Goal: Information Seeking & Learning: Find specific fact

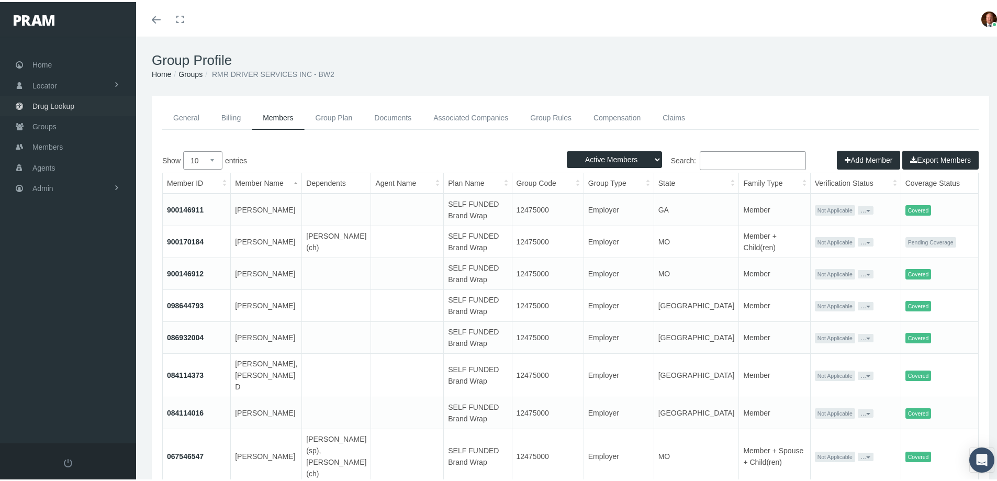
click at [71, 100] on span "Drug Lookup" at bounding box center [53, 104] width 42 height 20
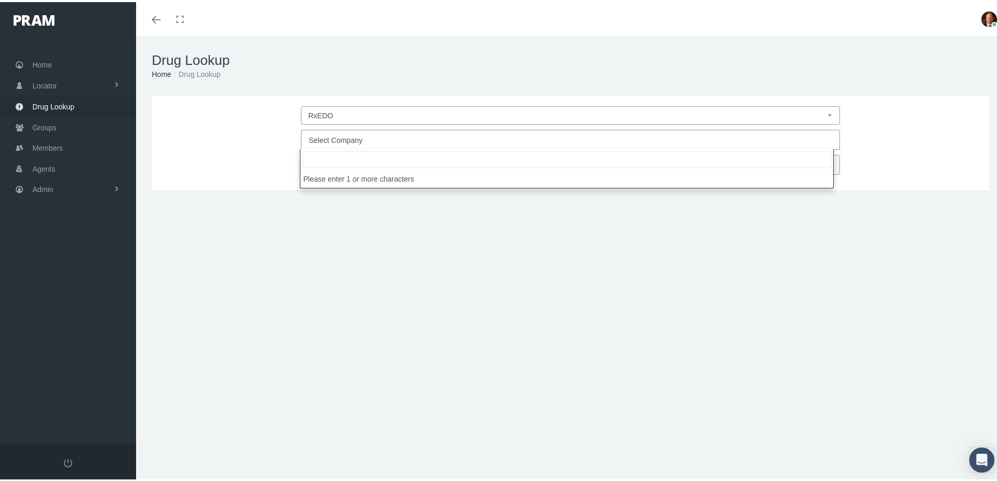
click at [344, 140] on span "Select Company" at bounding box center [336, 138] width 54 height 8
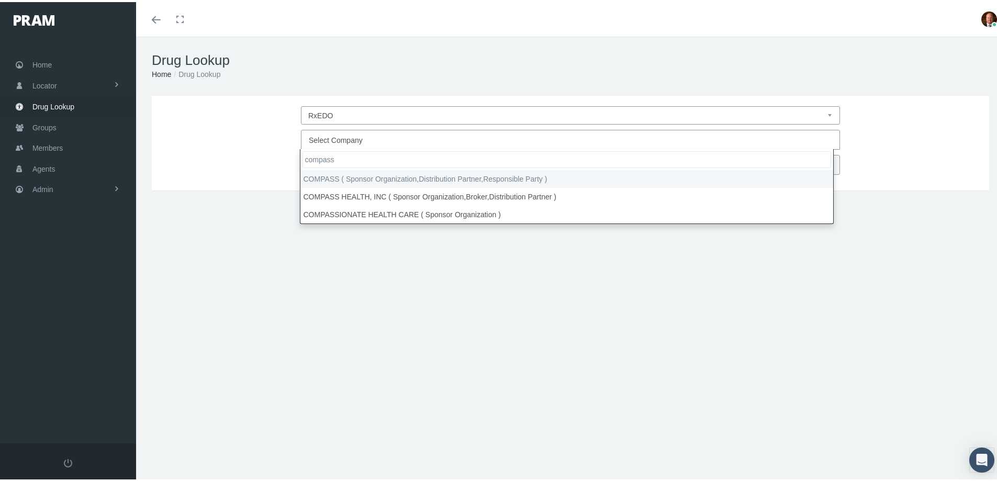
type input "compass"
select select "4759"
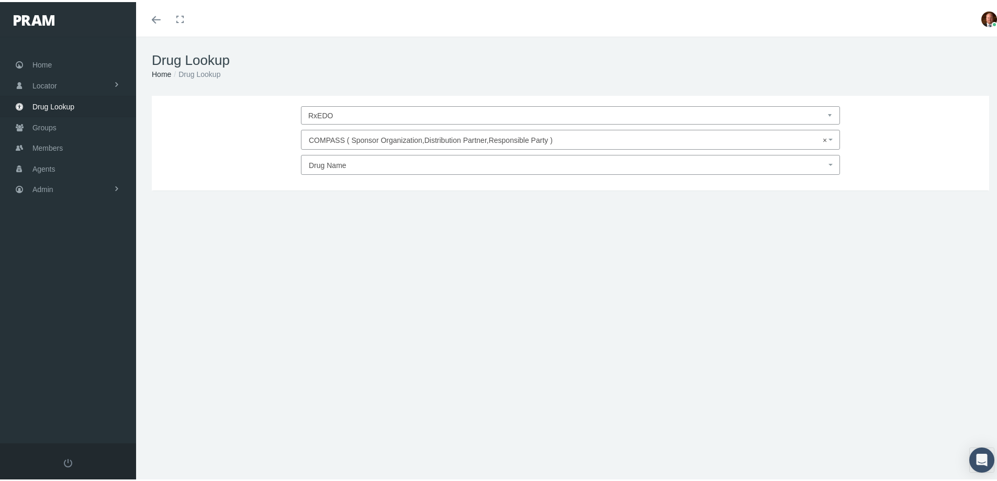
click at [338, 167] on span "Drug Name" at bounding box center [328, 163] width 38 height 8
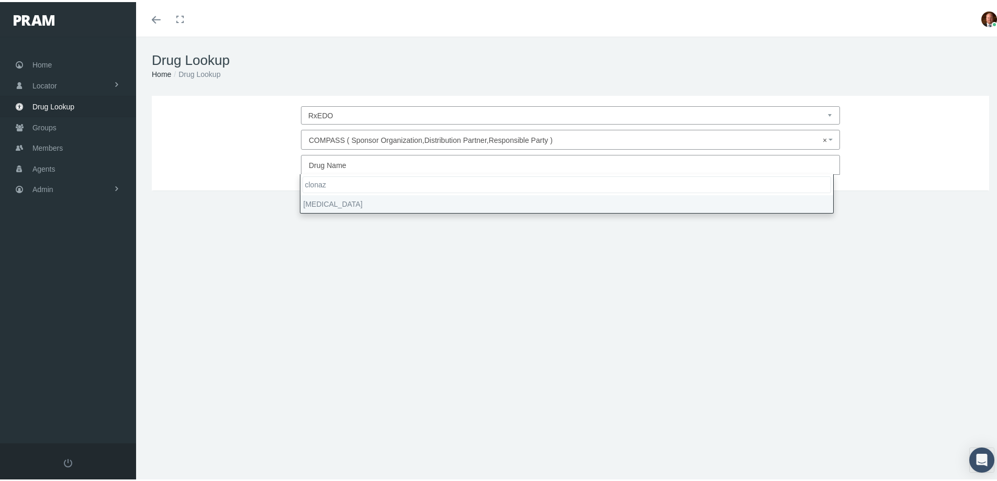
type input "clonaz"
select select "[MEDICAL_DATA]"
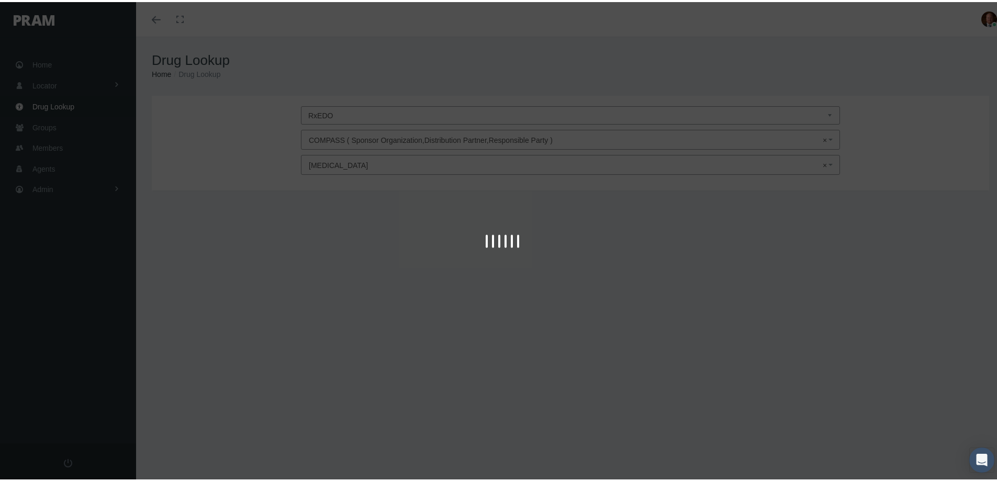
type input "30"
select select "Tablet"
select select "0.5 MG"
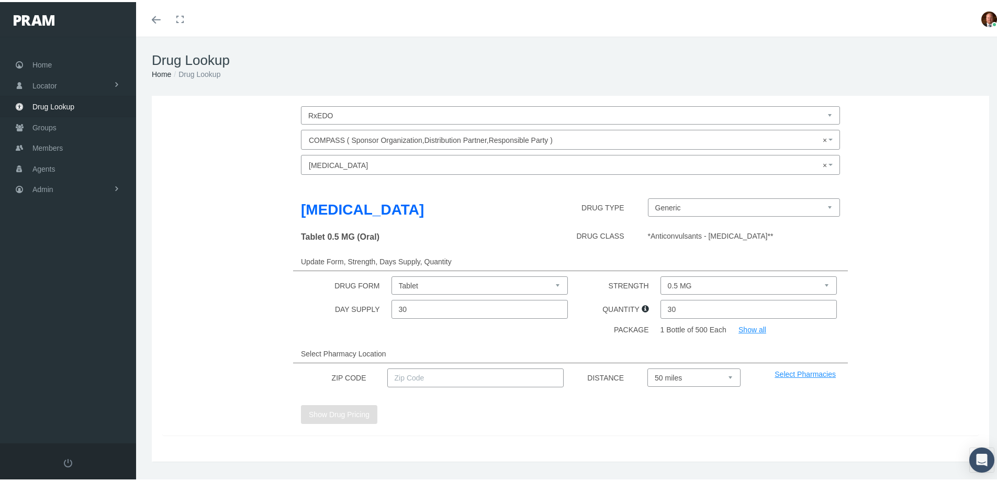
click at [483, 378] on input "text" at bounding box center [475, 375] width 177 height 19
type input "92886"
click at [693, 379] on select "Select 5 miles 10 miles 20 miles 30 miles 40 miles 50 miles" at bounding box center [693, 375] width 93 height 18
select select "20"
click at [647, 366] on select "Select 5 miles 10 miles 20 miles 30 miles 40 miles 50 miles" at bounding box center [693, 375] width 93 height 18
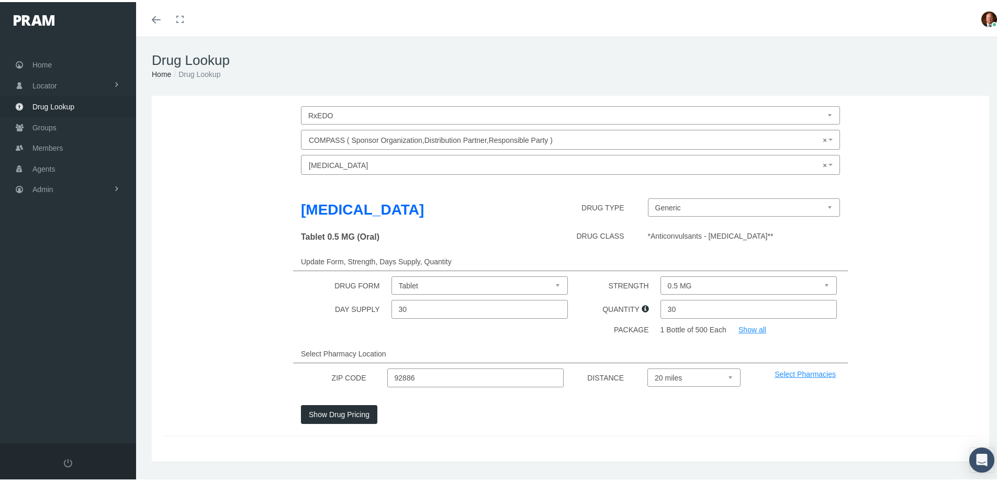
click at [339, 412] on button "Show Drug Pricing" at bounding box center [339, 412] width 76 height 19
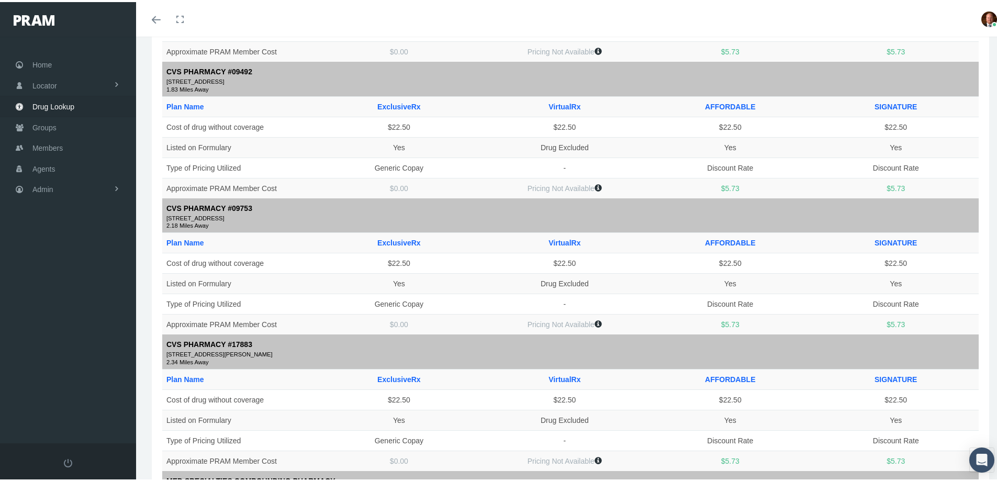
scroll to position [839, 0]
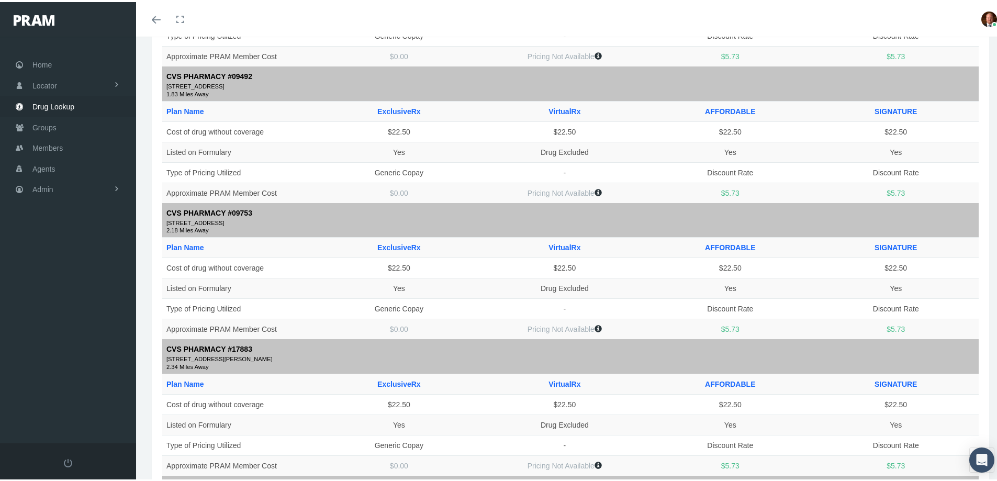
click at [431, 298] on td "Generic Copay" at bounding box center [398, 307] width 165 height 20
click at [83, 284] on div "Home Locator Pharmacy Cannabis Provider Drug Lookup Groups" at bounding box center [72, 238] width 144 height 407
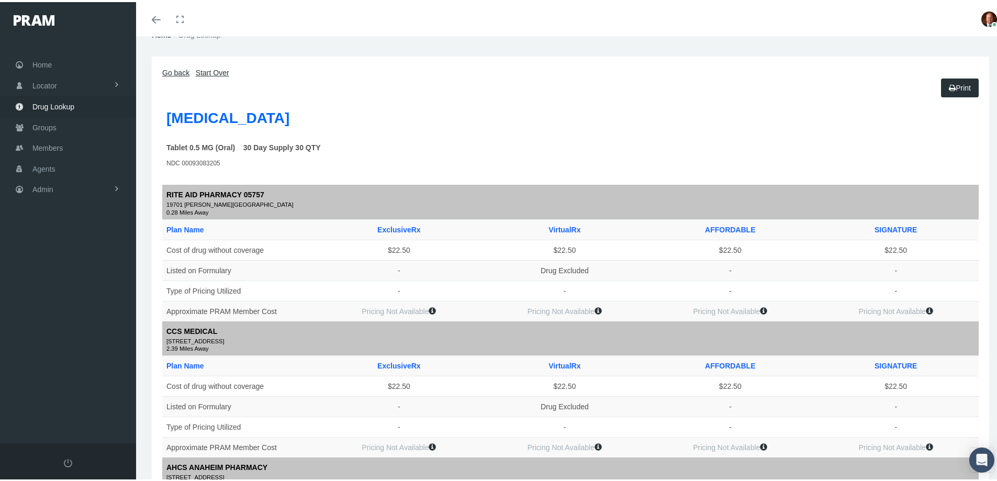
scroll to position [0, 0]
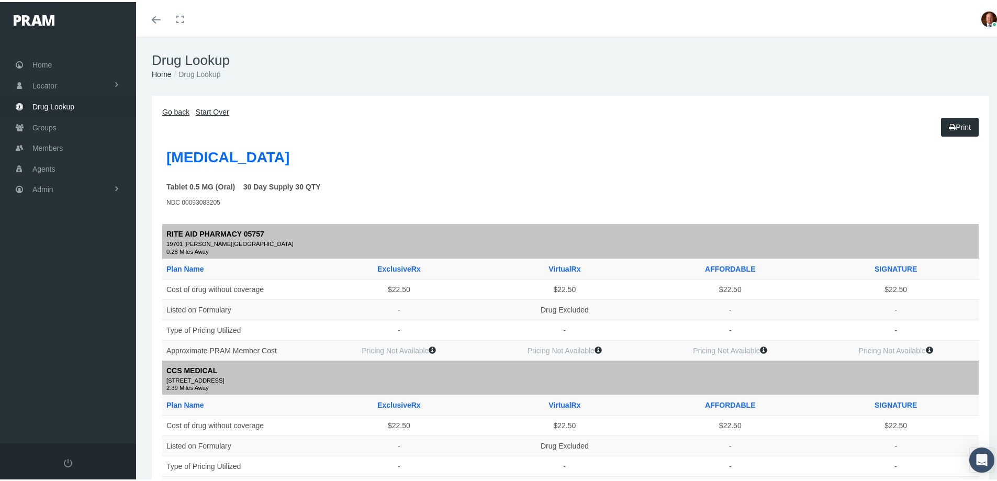
click at [181, 110] on link "Go back" at bounding box center [175, 110] width 27 height 8
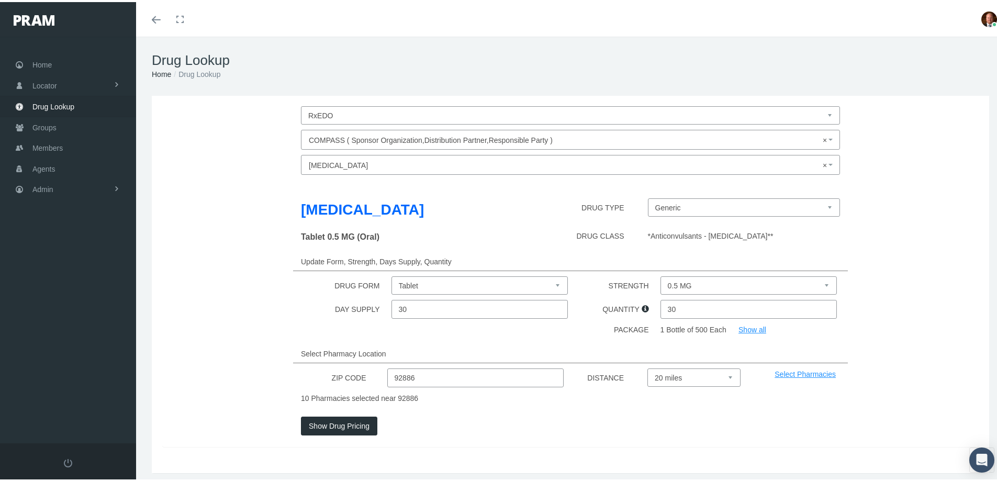
click at [373, 159] on span "× [MEDICAL_DATA]" at bounding box center [567, 163] width 517 height 14
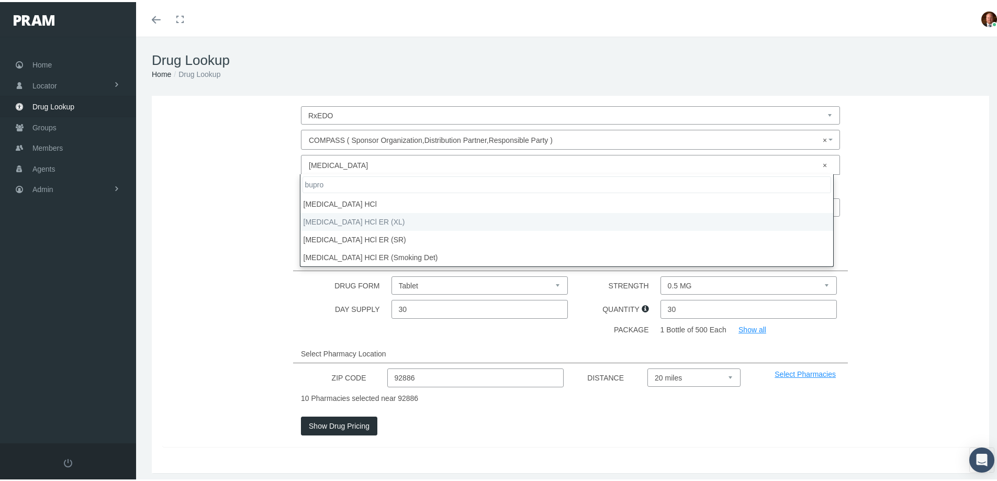
type input "bupro"
select select "[MEDICAL_DATA] HCl ER (XL)"
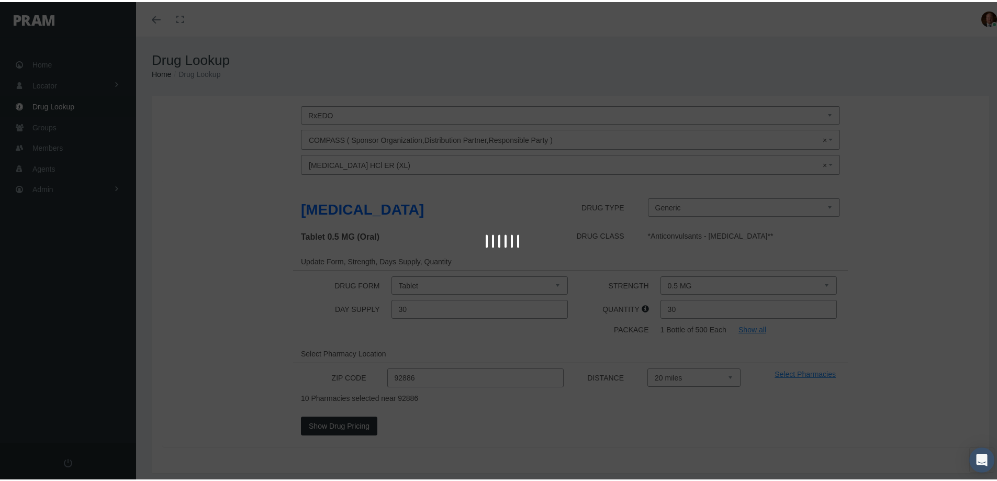
select select "Tablet Extended Release 24 Hour"
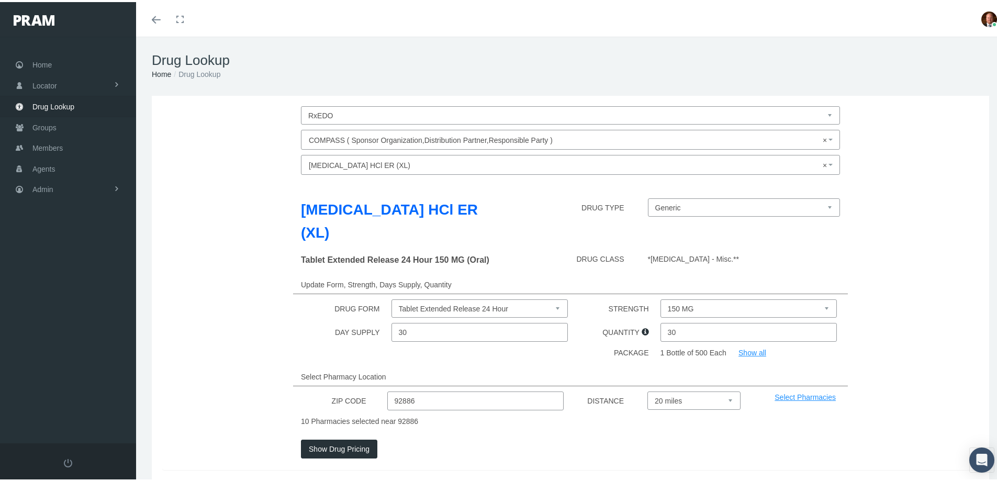
click at [689, 297] on select "150 MG 300 MG 450 MG" at bounding box center [749, 306] width 177 height 18
select select "300 MG"
click at [661, 297] on select "150 MG 300 MG 450 MG" at bounding box center [749, 306] width 177 height 18
click at [348, 438] on button "Show Drug Pricing" at bounding box center [339, 447] width 76 height 19
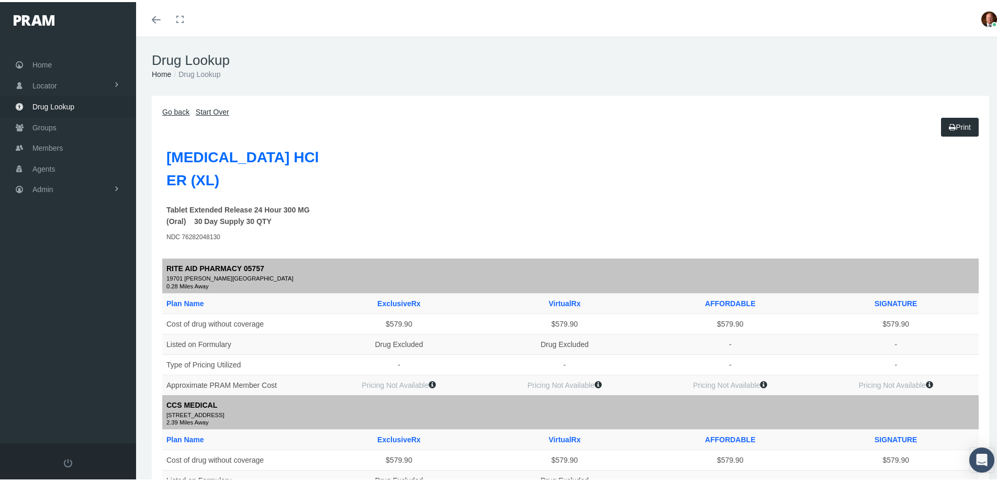
click at [176, 108] on link "Go back" at bounding box center [175, 110] width 27 height 8
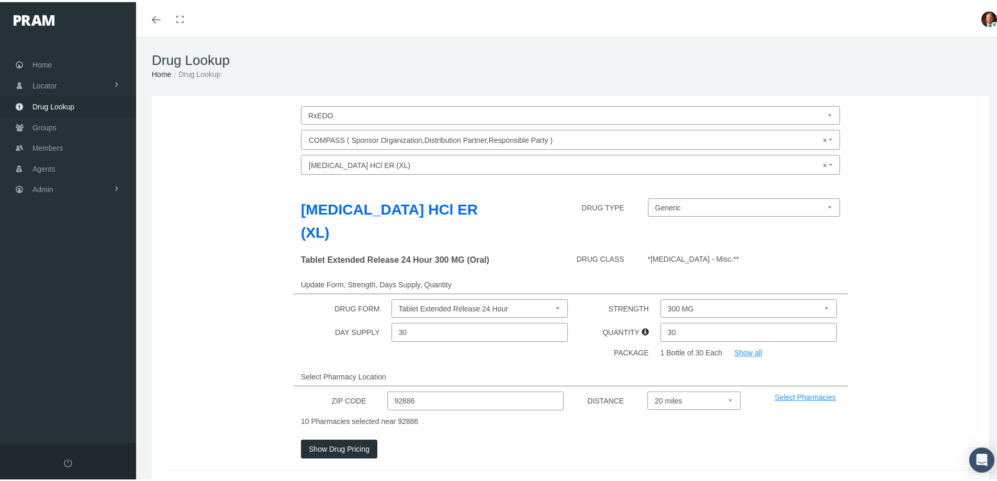
click at [389, 164] on span "× [MEDICAL_DATA] HCl ER (XL)" at bounding box center [567, 163] width 517 height 14
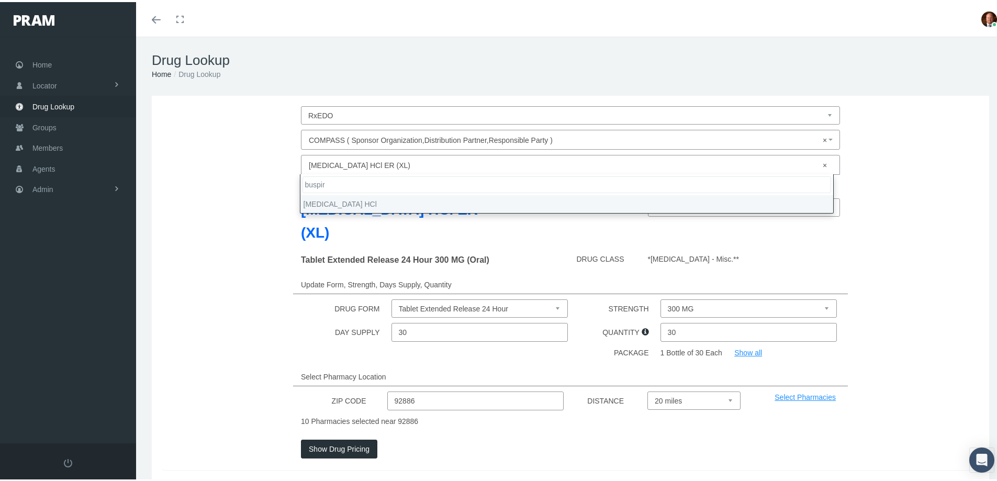
type input "buspir"
select select "[MEDICAL_DATA] HCl"
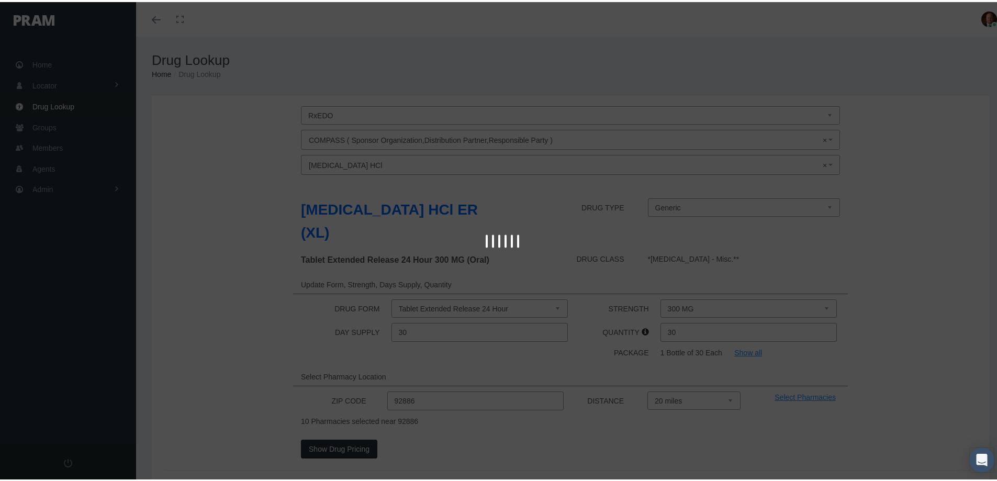
select select "Tablet"
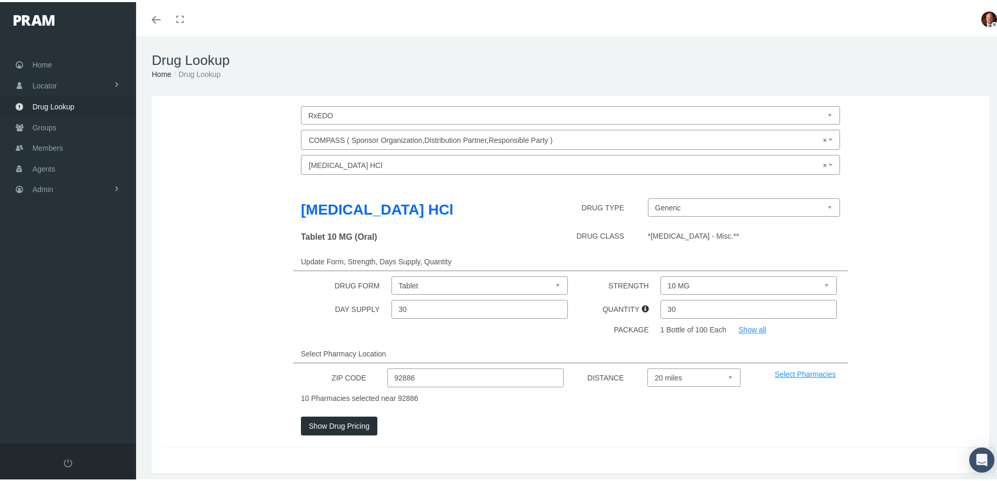
click at [677, 282] on select "10 MG 15 MG 30 MG 5 MG 7.5 MG" at bounding box center [749, 283] width 177 height 18
select select "30 MG"
click at [661, 274] on select "10 MG 15 MG 30 MG 5 MG 7.5 MG" at bounding box center [749, 283] width 177 height 18
drag, startPoint x: 679, startPoint y: 310, endPoint x: 661, endPoint y: 314, distance: 18.7
click at [661, 314] on input "30" at bounding box center [749, 307] width 177 height 19
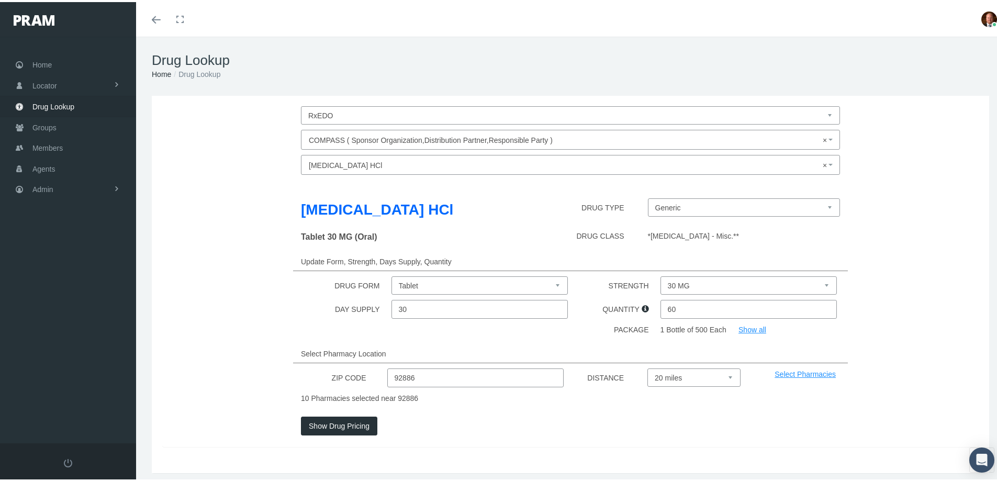
type input "60"
click at [337, 423] on button "Show Drug Pricing" at bounding box center [339, 424] width 76 height 19
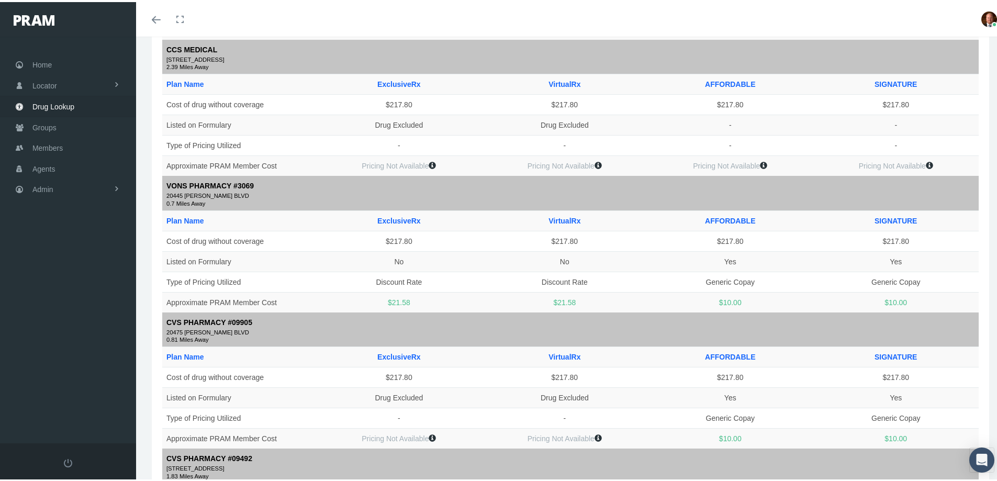
scroll to position [52, 0]
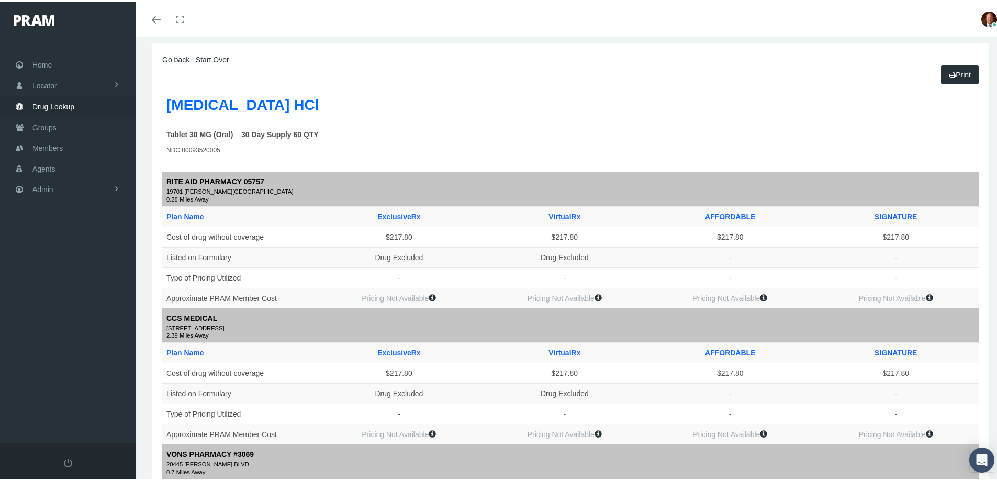
click at [896, 132] on td at bounding box center [743, 131] width 472 height 19
click at [177, 57] on link "Go back" at bounding box center [175, 57] width 27 height 8
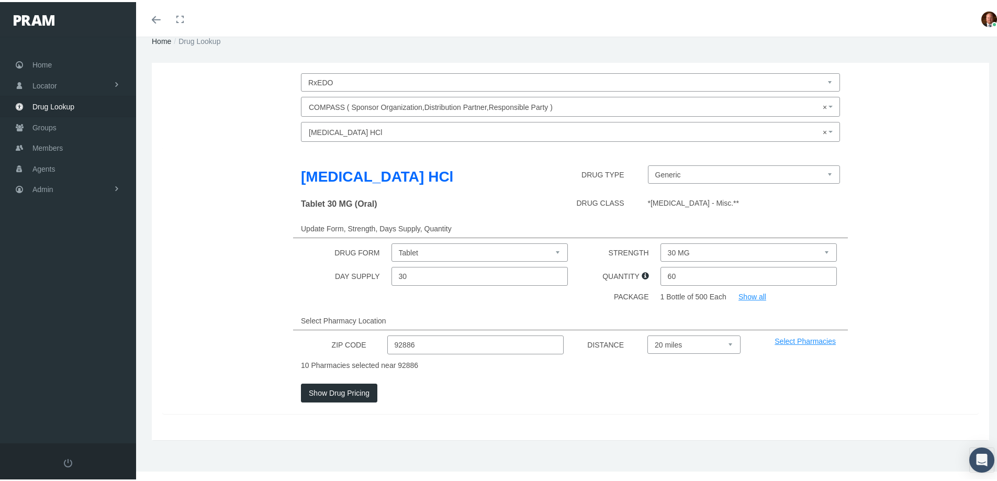
scroll to position [33, 0]
click at [374, 132] on span "× [MEDICAL_DATA] HCl" at bounding box center [567, 131] width 517 height 14
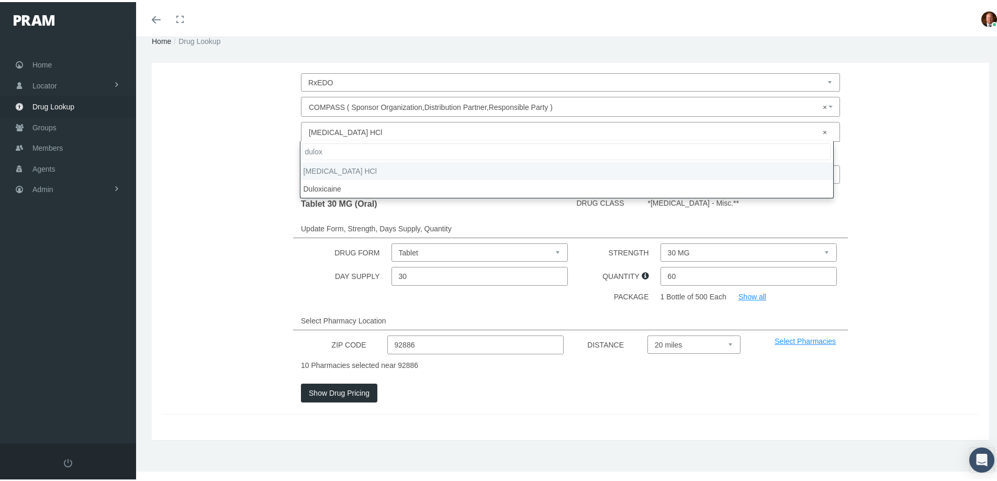
type input "dulox"
select select "[MEDICAL_DATA] HCl"
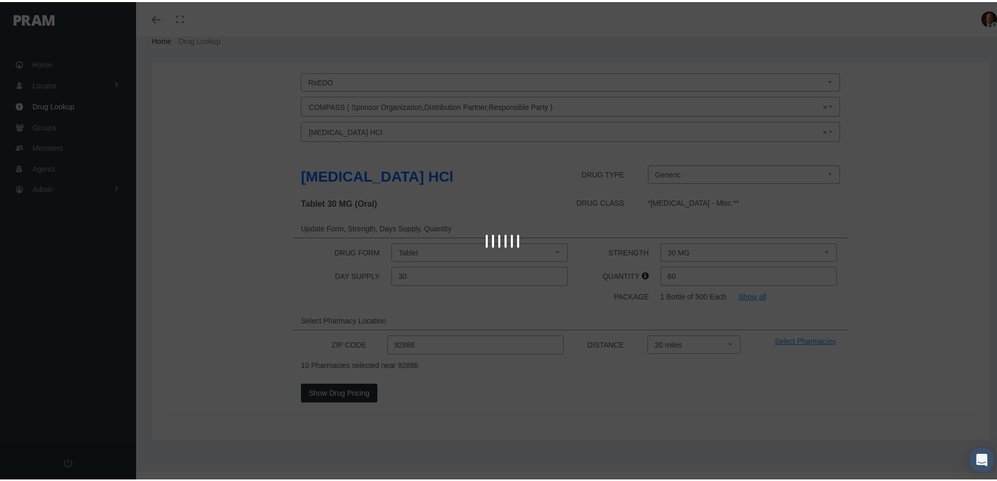
type input "30"
select select "Capsule Delayed Release Particles"
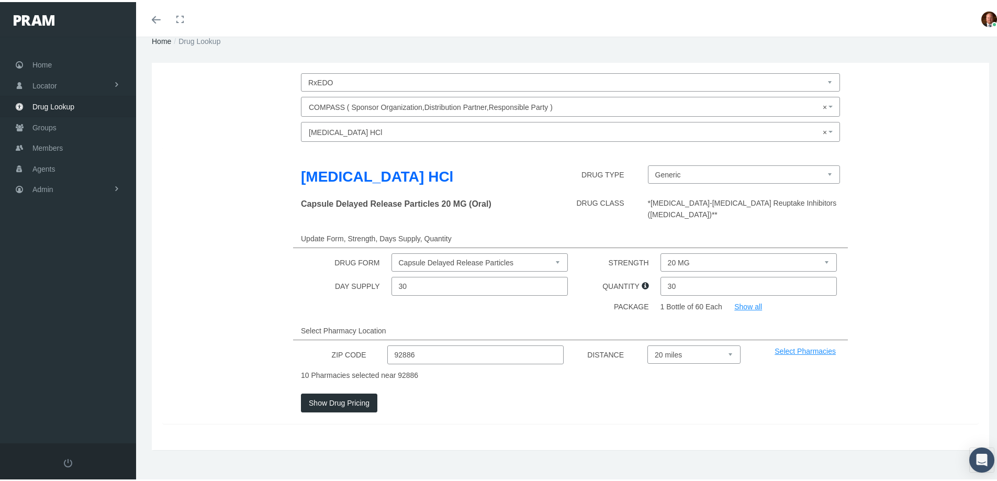
click at [687, 254] on select "20 MG 30 MG 40 MG 60 MG" at bounding box center [749, 260] width 177 height 18
select select "60 MG"
click at [661, 251] on select "20 MG 30 MG 40 MG 60 MG" at bounding box center [749, 260] width 177 height 18
click at [352, 391] on button "Show Drug Pricing" at bounding box center [339, 400] width 76 height 19
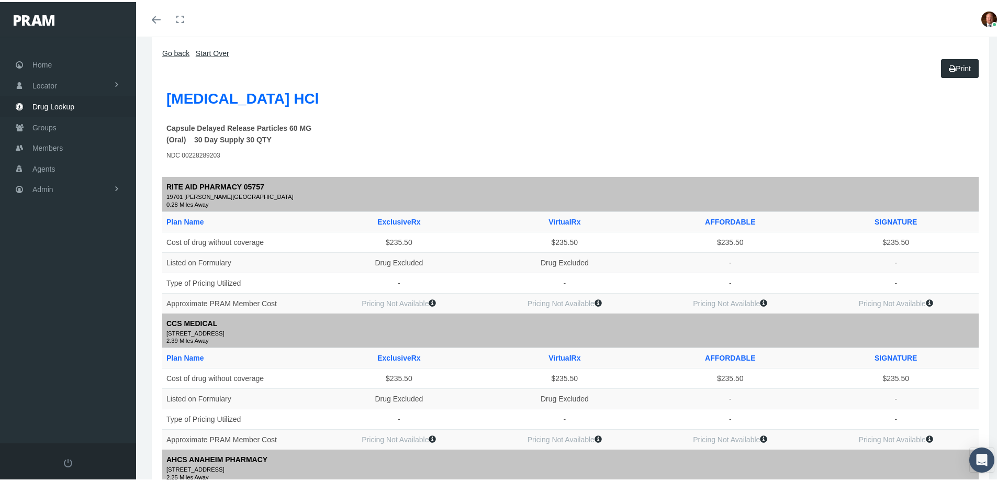
scroll to position [0, 0]
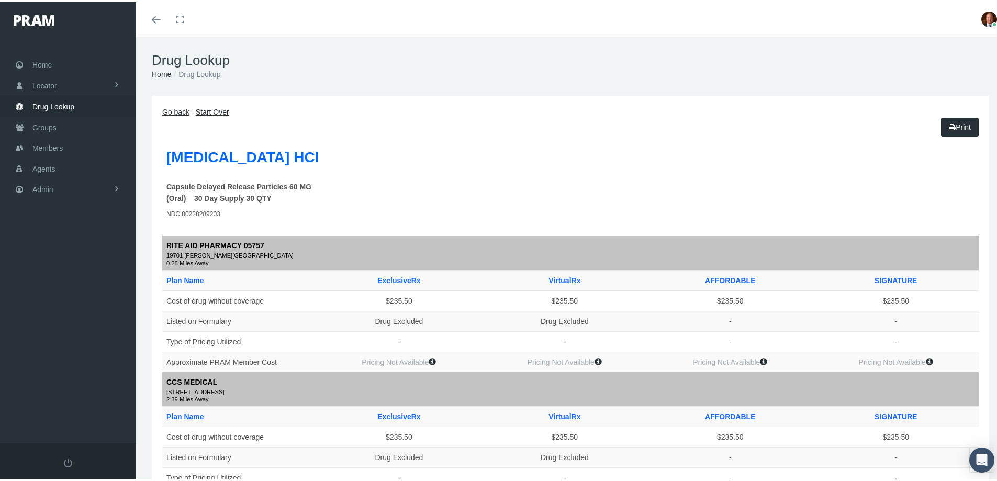
click at [182, 110] on link "Go back" at bounding box center [175, 110] width 27 height 8
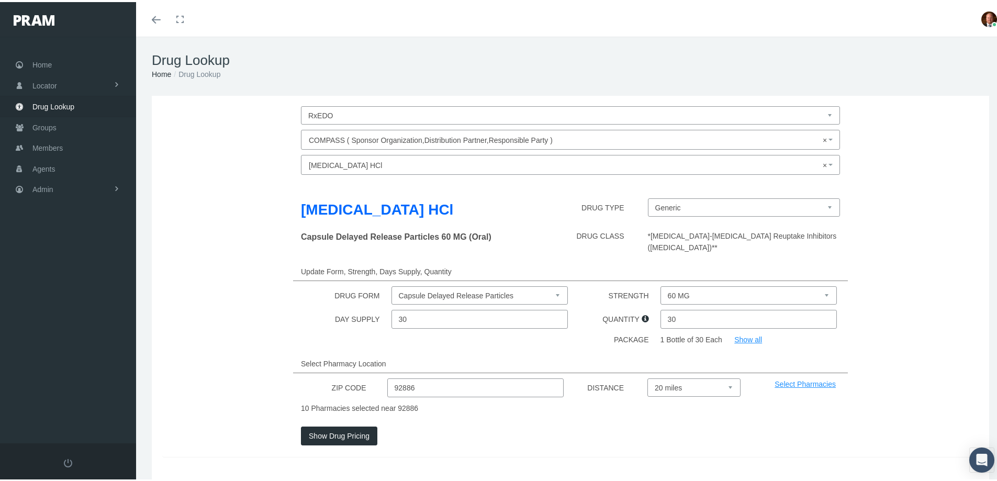
click at [396, 159] on span "× [MEDICAL_DATA] HCl" at bounding box center [567, 163] width 517 height 14
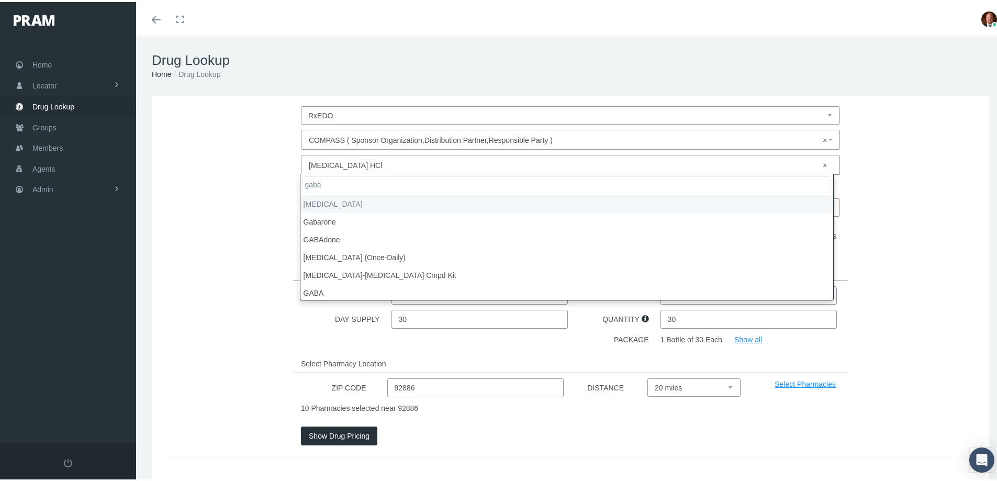
type input "gaba"
select select "[MEDICAL_DATA]"
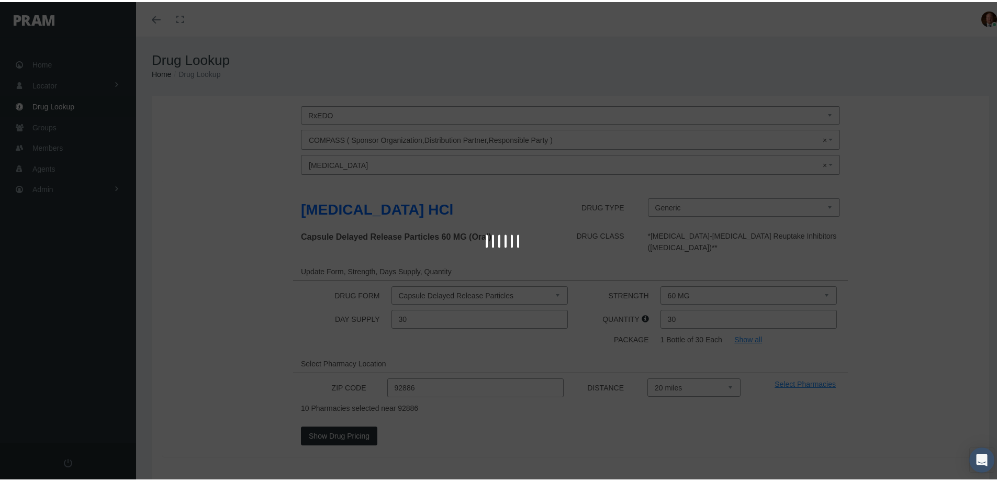
select select "Tablet"
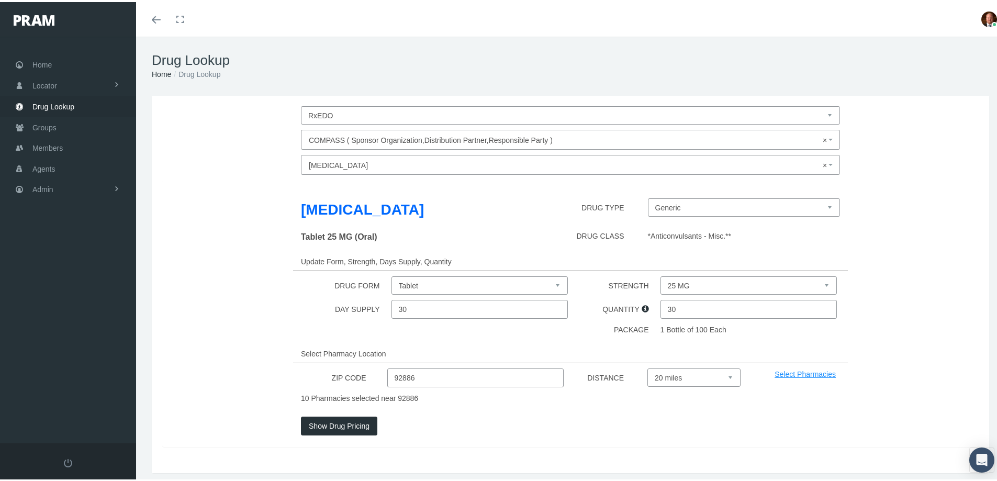
click at [686, 279] on select "25 MG 50 MG 600 MG 800 MG" at bounding box center [749, 283] width 177 height 18
select select "800 MG"
click at [661, 274] on select "25 MG 50 MG 600 MG 800 MG" at bounding box center [749, 283] width 177 height 18
drag, startPoint x: 673, startPoint y: 310, endPoint x: 663, endPoint y: 314, distance: 10.6
click at [663, 314] on input "30" at bounding box center [749, 307] width 177 height 19
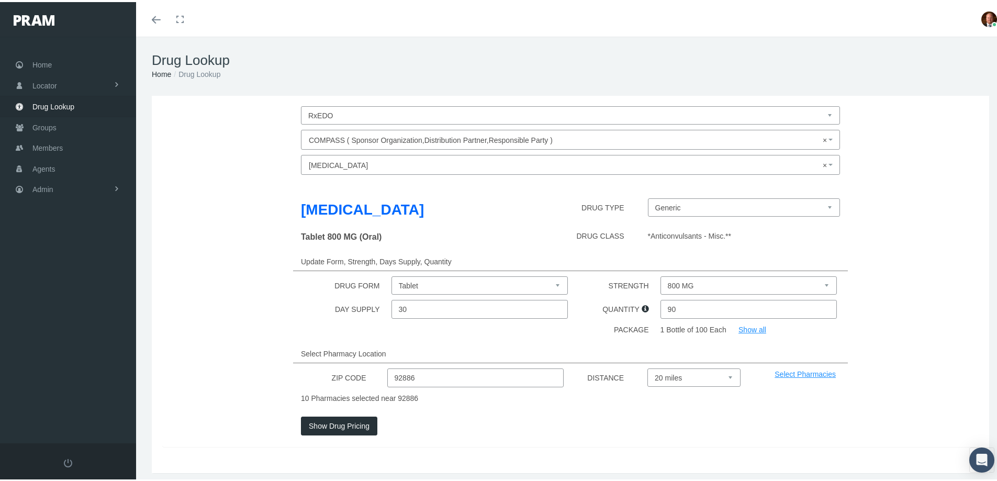
type input "90"
click at [582, 357] on div "Select Pharmacy Location" at bounding box center [570, 351] width 555 height 19
click at [348, 430] on button "Show Drug Pricing" at bounding box center [339, 424] width 76 height 19
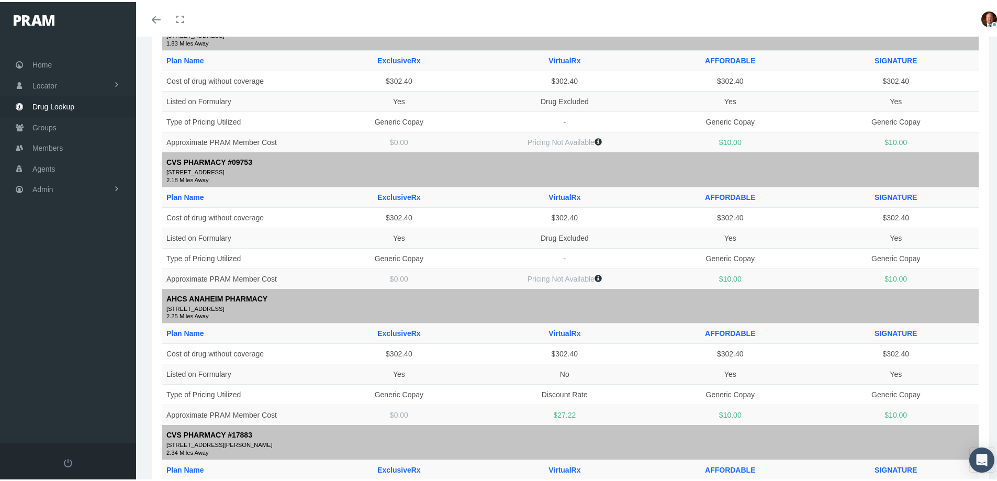
scroll to position [785, 0]
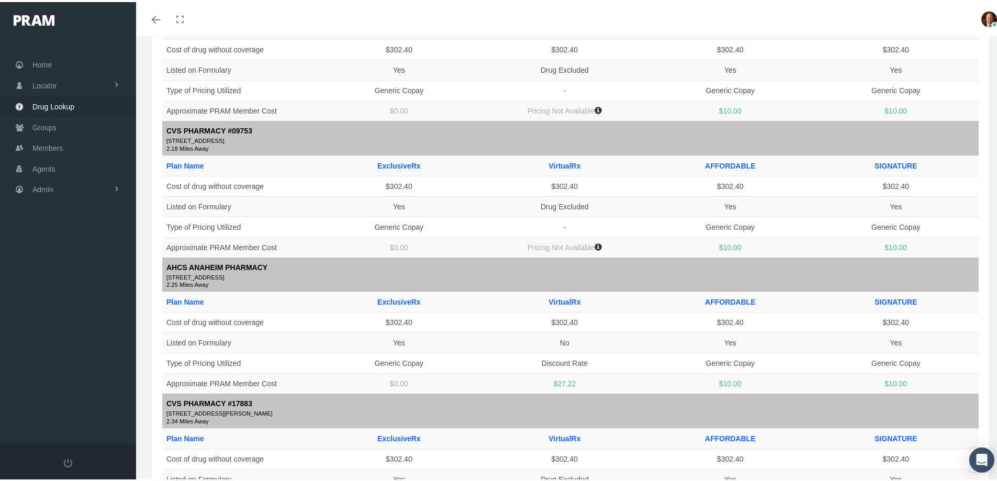
click at [108, 356] on div "Home Locator Pharmacy Cannabis Provider Drug Lookup Groups" at bounding box center [72, 238] width 144 height 407
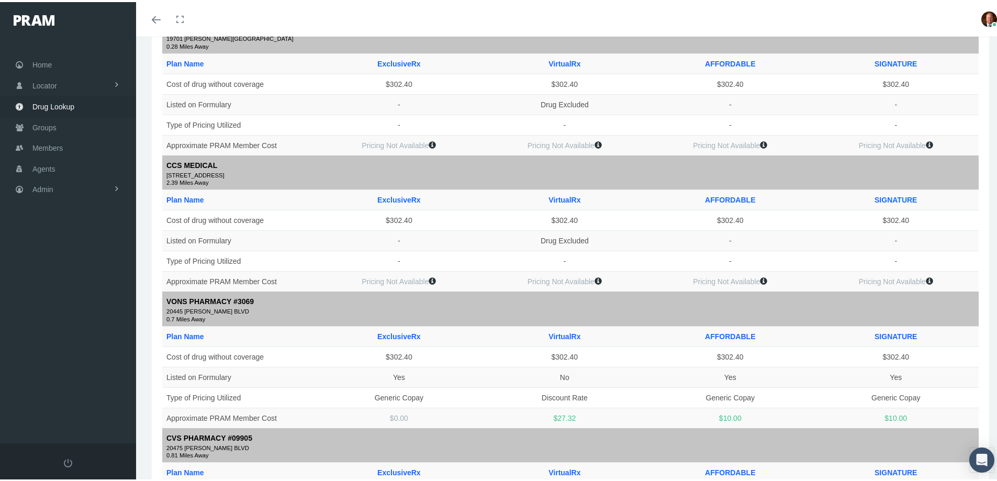
scroll to position [0, 0]
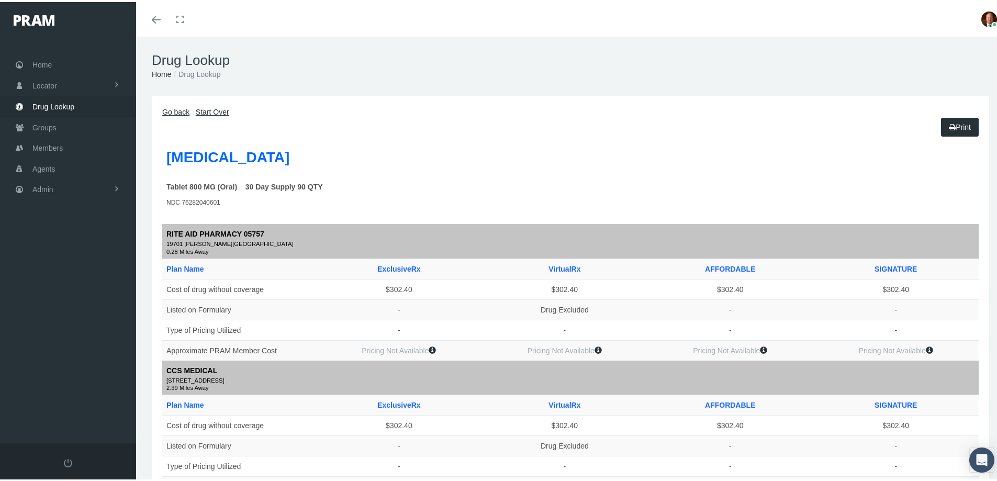
click at [178, 110] on link "Go back" at bounding box center [175, 110] width 27 height 8
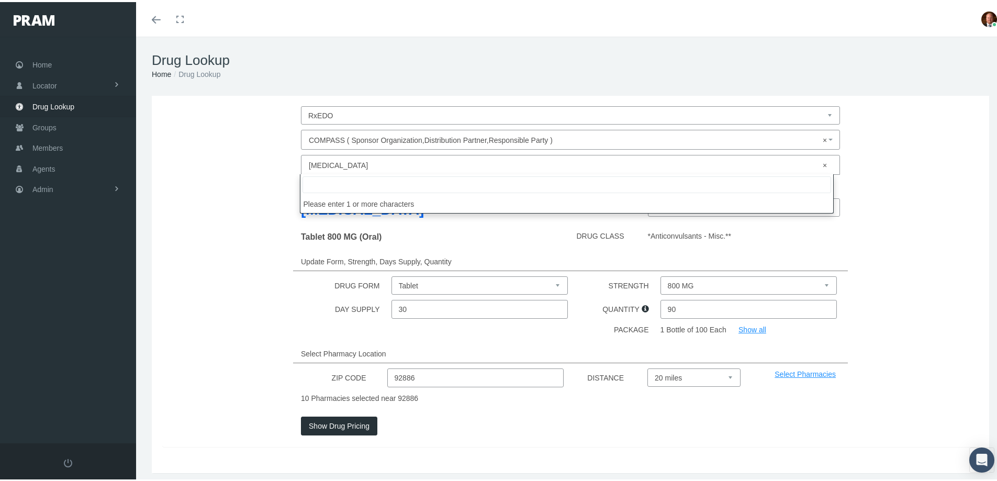
click at [362, 160] on span "× [MEDICAL_DATA]" at bounding box center [567, 163] width 517 height 14
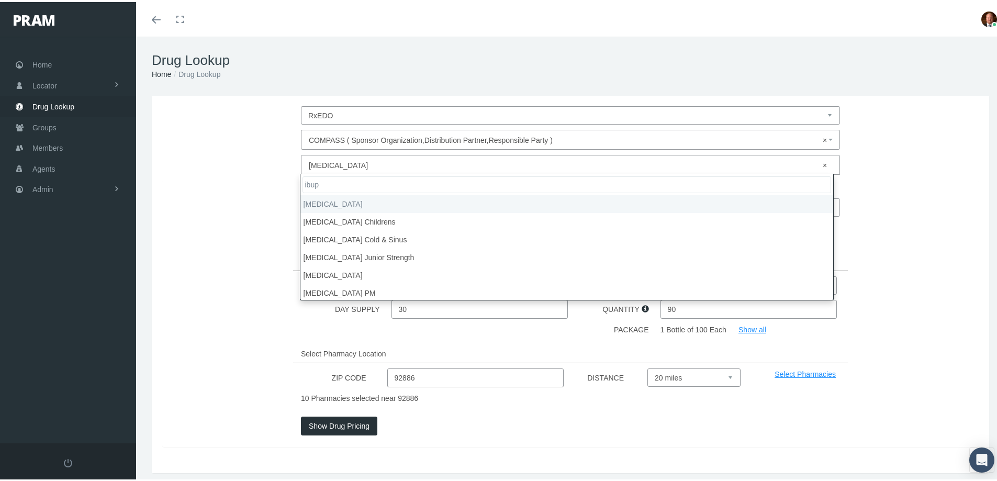
type input "ibup"
select select "[MEDICAL_DATA]"
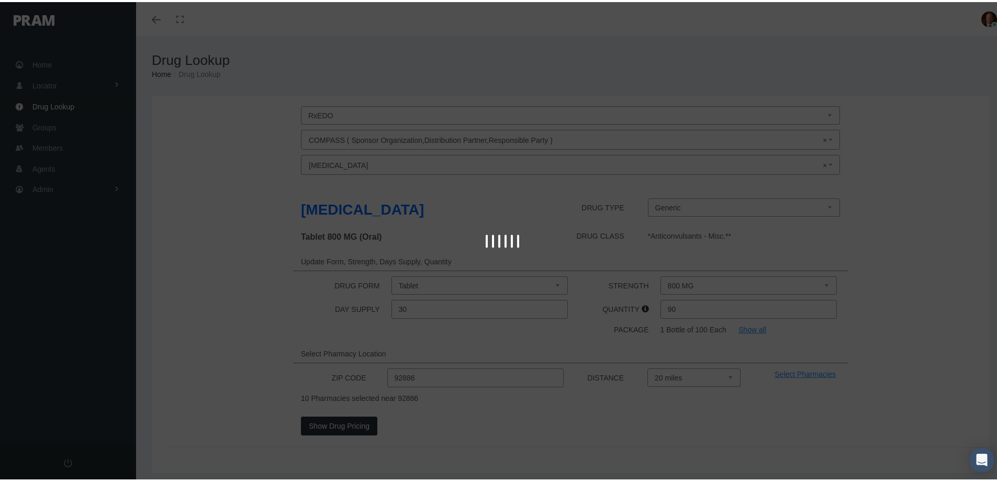
type input "30"
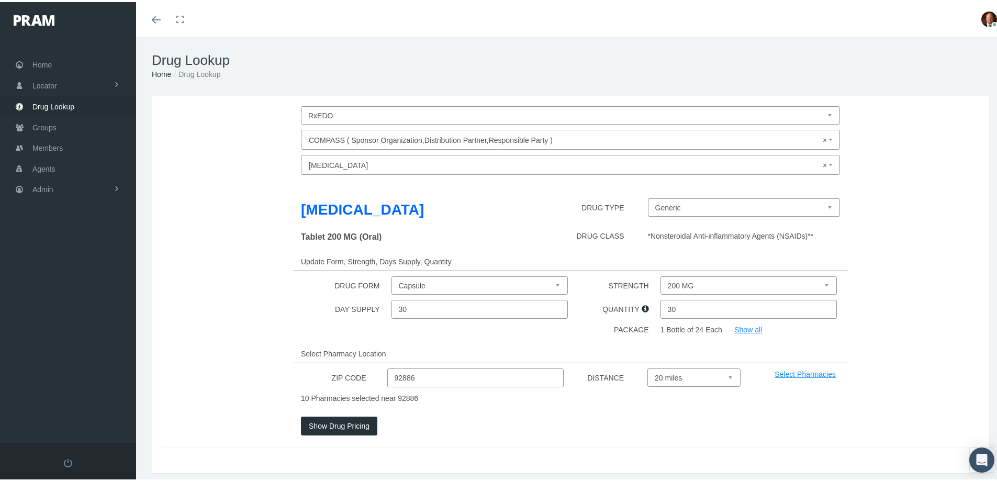
click at [689, 285] on select "200 MG 300 MG 400 MG 600 MG 800 MG" at bounding box center [749, 283] width 177 height 18
select select "800 MG"
click at [661, 274] on select "200 MG 300 MG 400 MG 600 MG 800 MG" at bounding box center [749, 283] width 177 height 18
click at [356, 421] on button "Show Drug Pricing" at bounding box center [339, 424] width 76 height 19
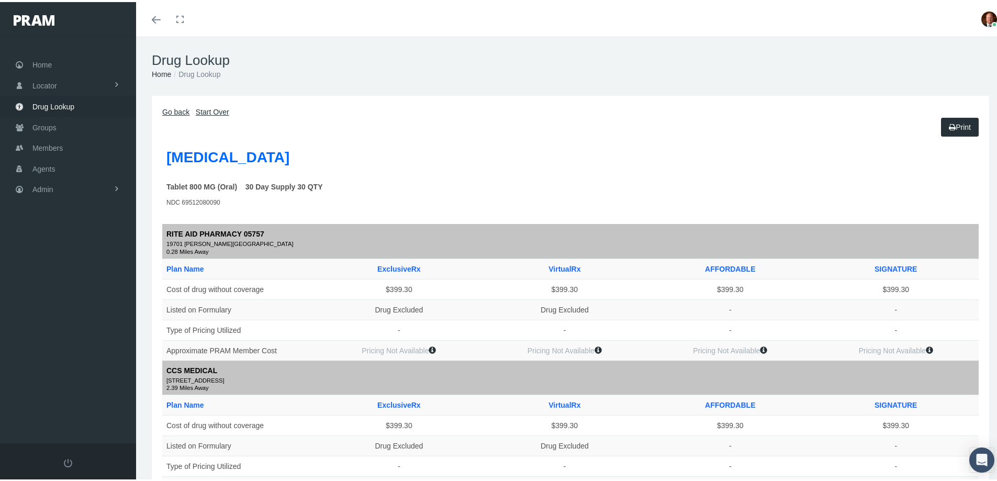
click at [175, 108] on link "Go back" at bounding box center [175, 110] width 27 height 8
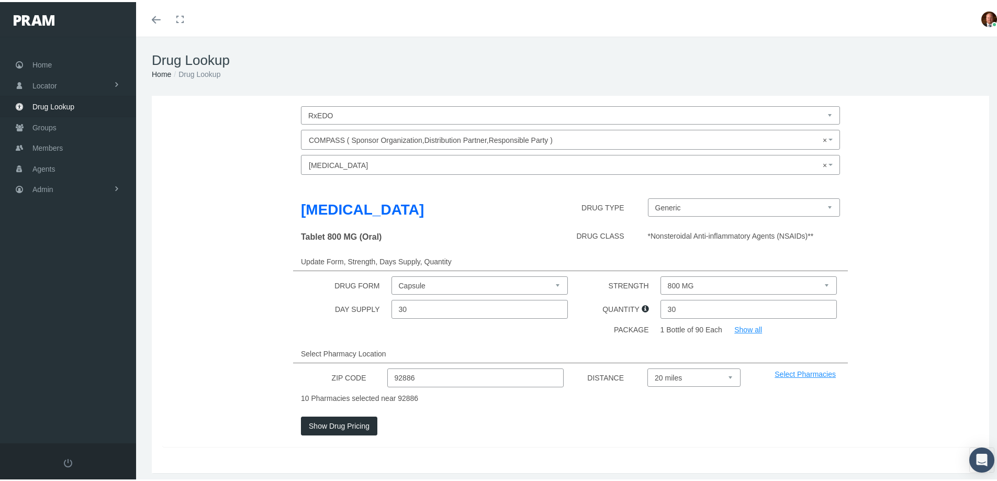
click at [523, 165] on span "× [MEDICAL_DATA]" at bounding box center [567, 163] width 517 height 14
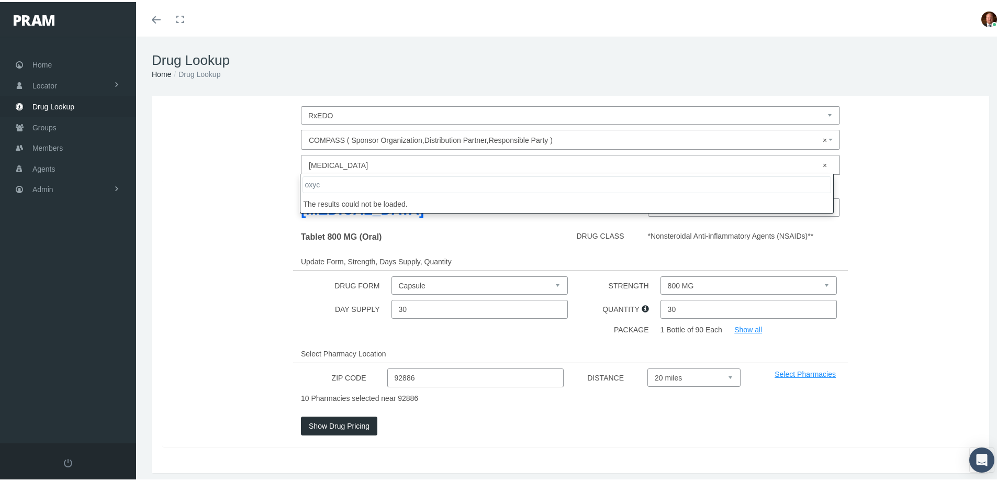
type input "oxyc"
click at [260, 199] on div "[MEDICAL_DATA] DRUG TYPE Generic IBU (Trademarked Name)" at bounding box center [570, 209] width 832 height 27
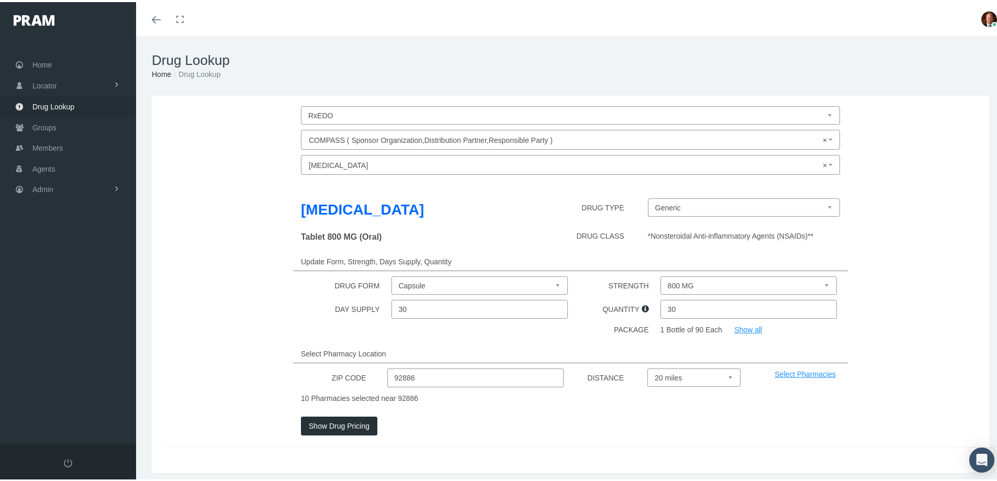
click at [327, 165] on span "× [MEDICAL_DATA]" at bounding box center [567, 163] width 517 height 14
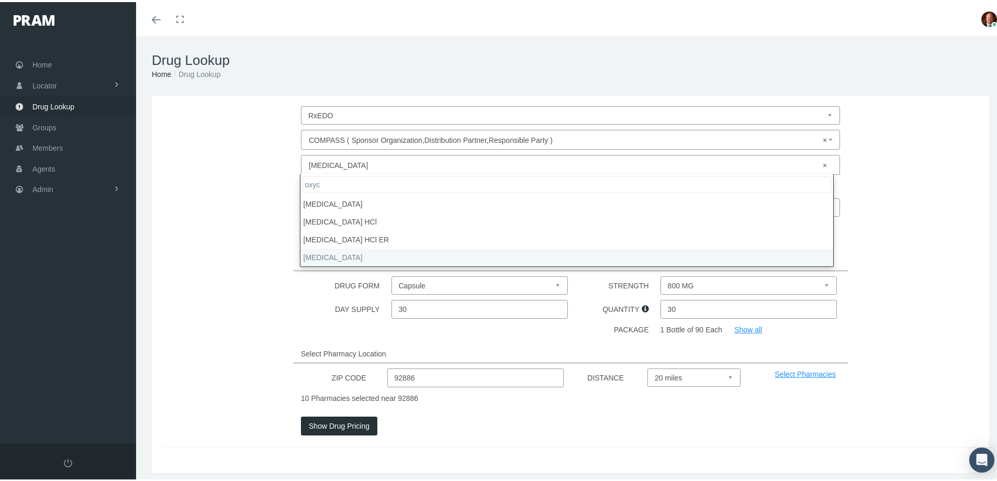
type input "oxyc"
select select "[MEDICAL_DATA]"
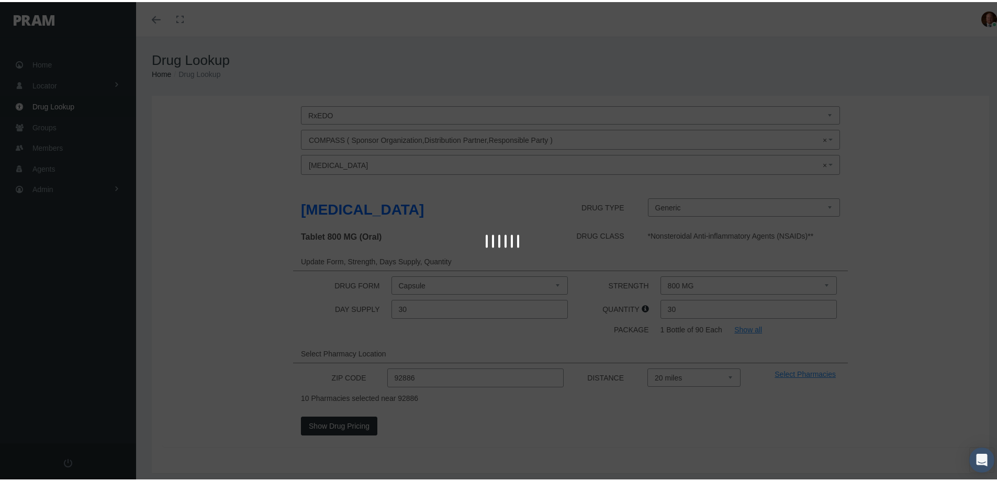
select select "Tablet ER 12 Hour Abuse-Deterrent"
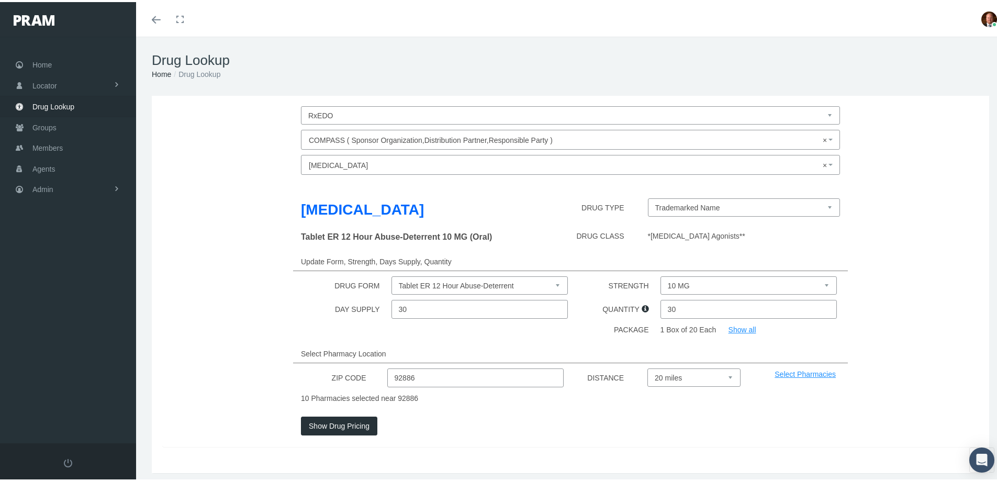
click at [689, 293] on select "10 MG 15 MG 20 MG 30 MG 40 MG 60 MG 80 MG" at bounding box center [749, 283] width 177 height 18
select select "20 MG"
click at [661, 287] on select "10 MG 15 MG 20 MG 30 MG 40 MG 60 MG 80 MG" at bounding box center [749, 283] width 177 height 18
drag, startPoint x: 675, startPoint y: 320, endPoint x: 664, endPoint y: 323, distance: 11.4
click at [664, 317] on input "30" at bounding box center [749, 307] width 177 height 19
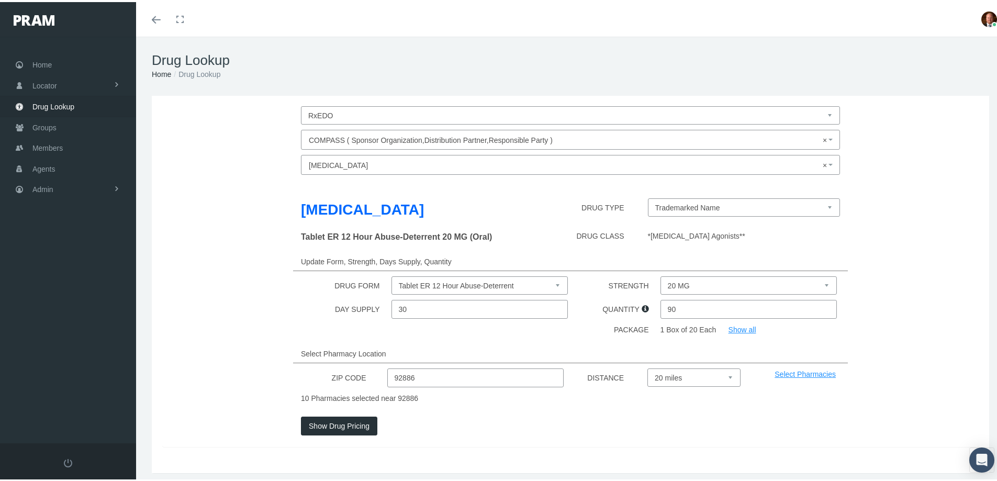
type input "90"
click at [351, 433] on button "Show Drug Pricing" at bounding box center [339, 424] width 76 height 19
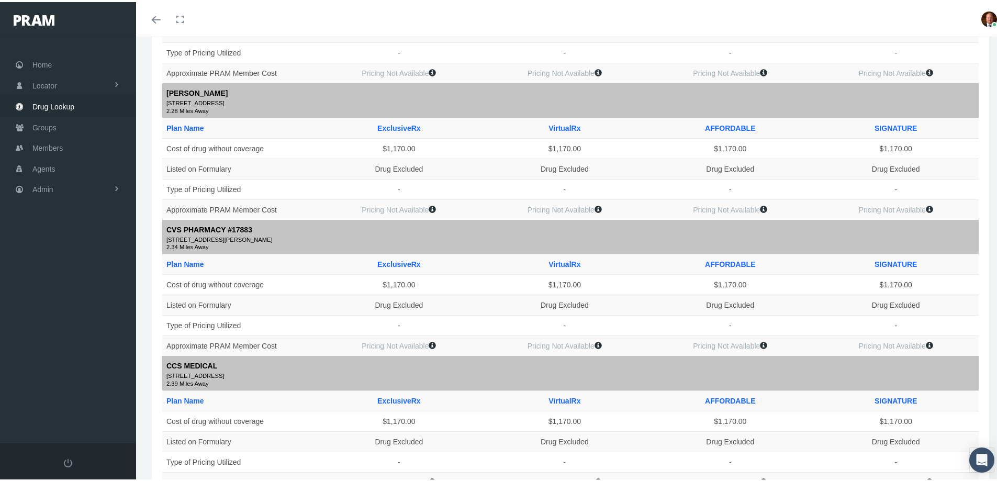
scroll to position [837, 0]
